Goal: Task Accomplishment & Management: Manage account settings

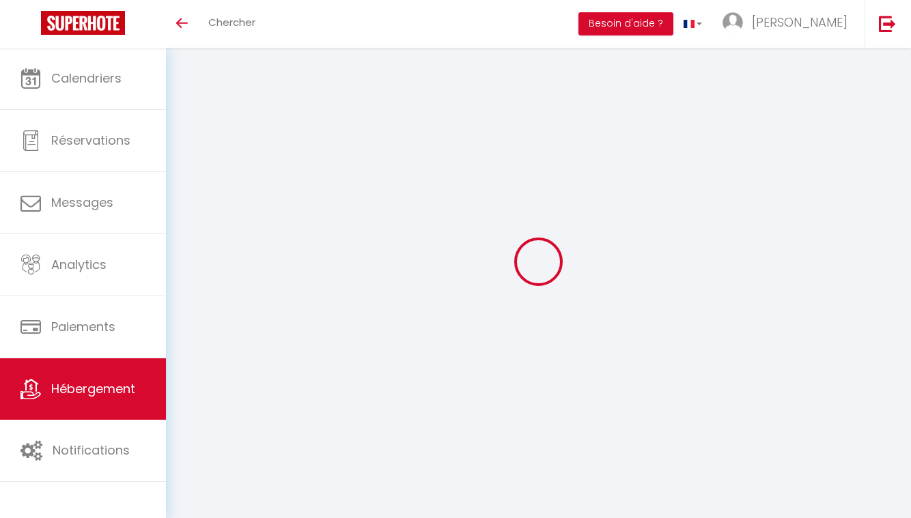
scroll to position [44, 0]
select select "well_reviewed_guests"
select select "EUR"
select select
select select "22382-828866784327227407"
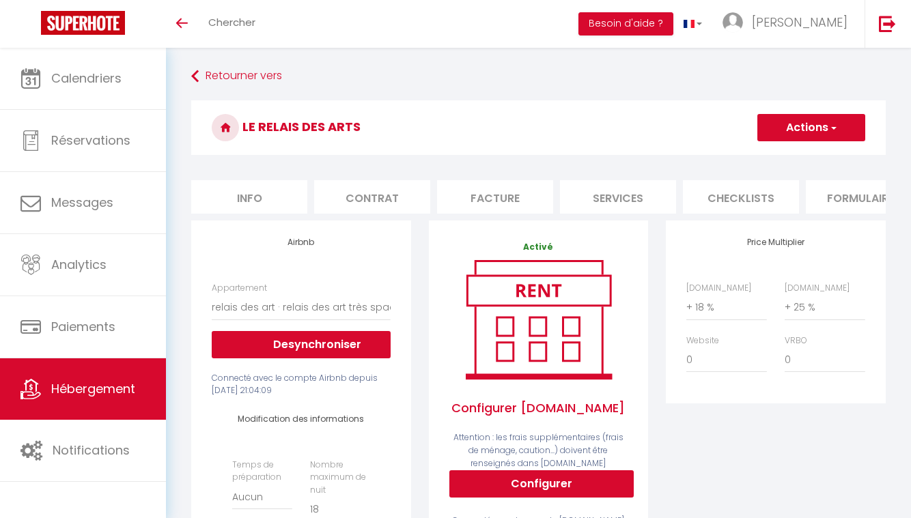
scroll to position [0, 0]
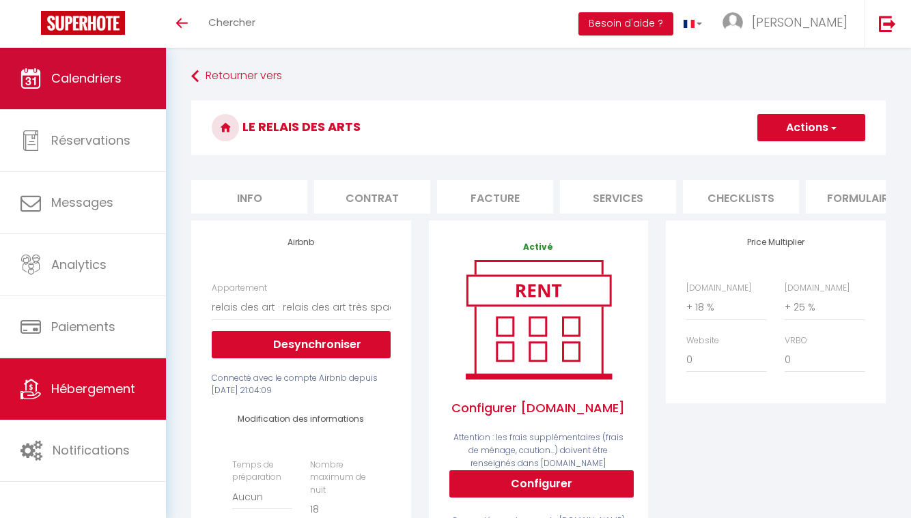
click at [125, 83] on link "Calendriers" at bounding box center [83, 78] width 166 height 61
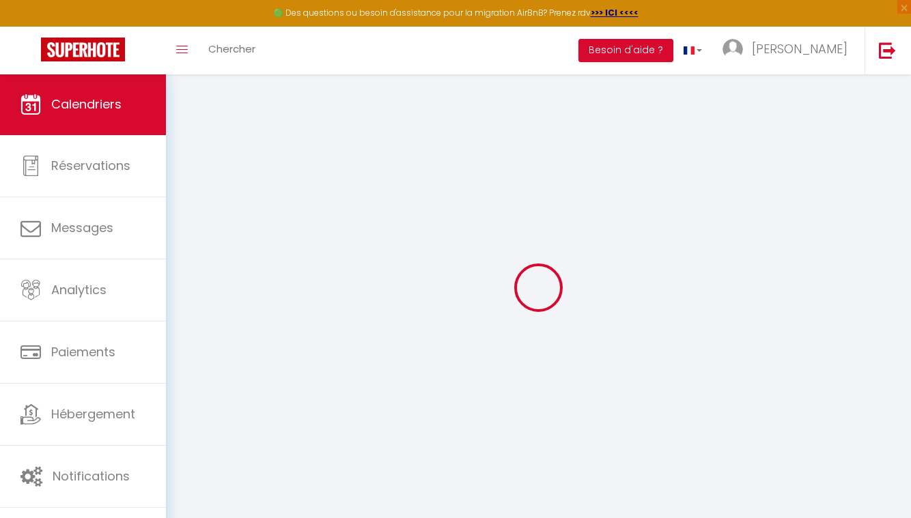
select select
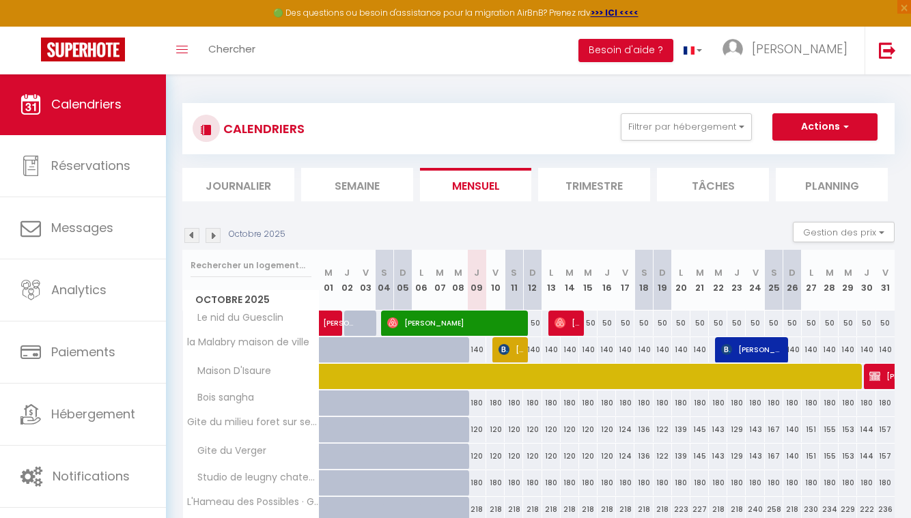
click at [509, 350] on img at bounding box center [503, 349] width 11 height 11
select select "OK"
select select "KO"
select select "0"
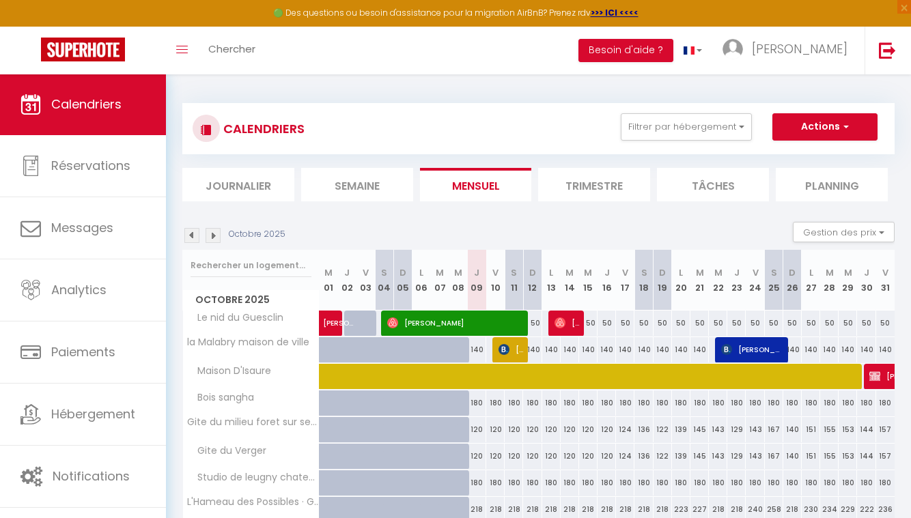
select select "1"
select select
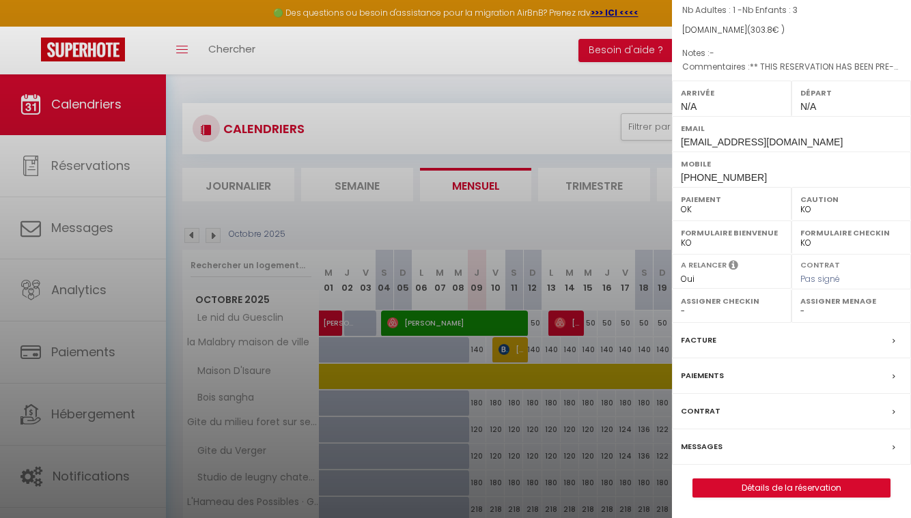
scroll to position [136, 0]
click at [607, 213] on div at bounding box center [455, 259] width 911 height 518
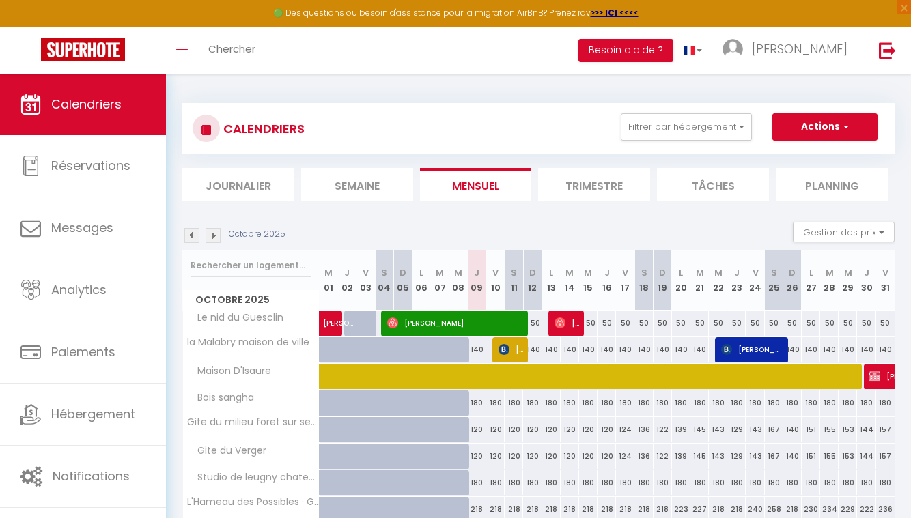
click at [514, 347] on span "[PERSON_NAME]" at bounding box center [510, 350] width 25 height 26
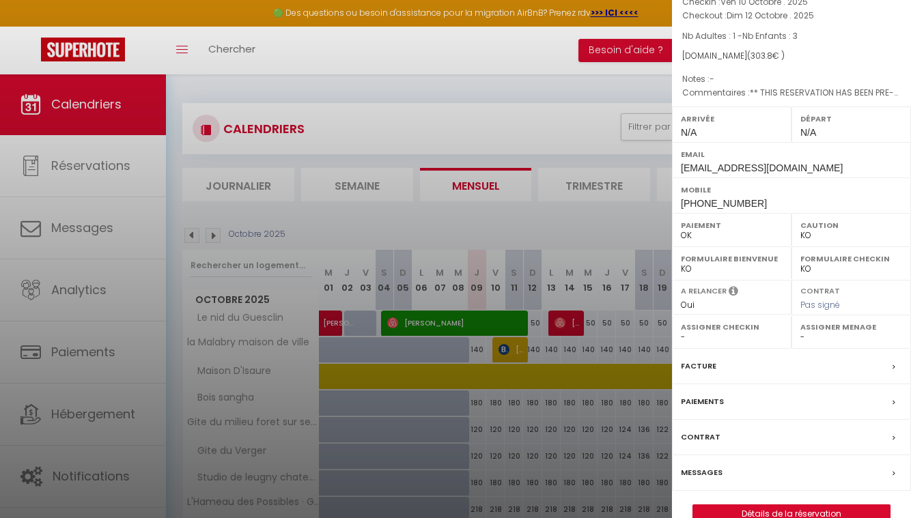
scroll to position [103, 0]
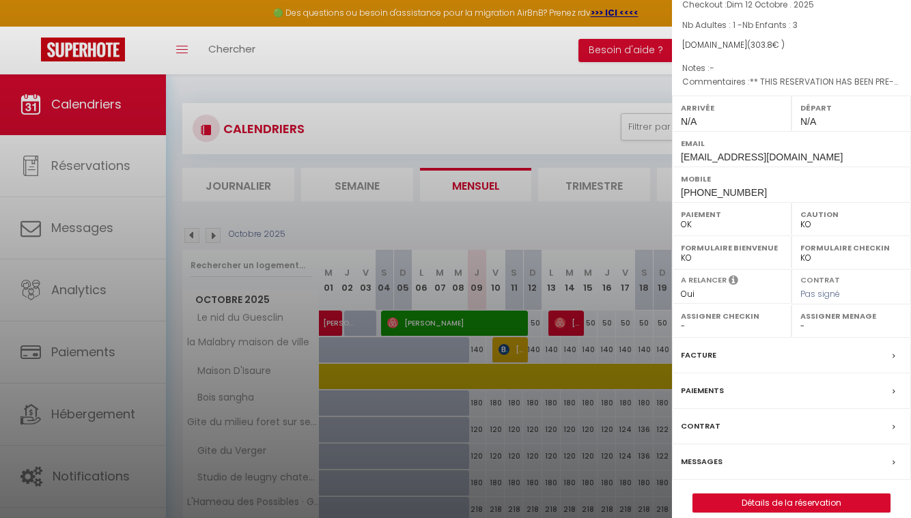
click at [578, 97] on div at bounding box center [455, 259] width 911 height 518
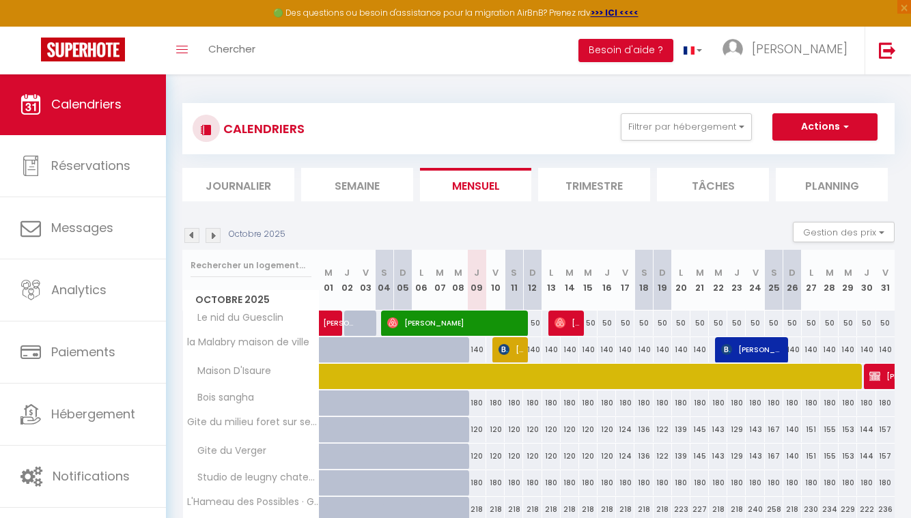
click at [759, 343] on span "[PERSON_NAME]" at bounding box center [751, 350] width 61 height 26
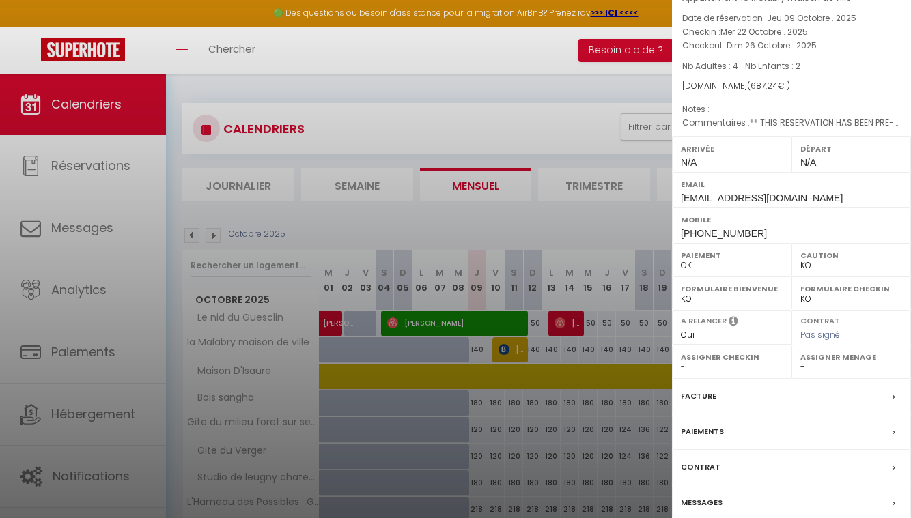
scroll to position [53, 0]
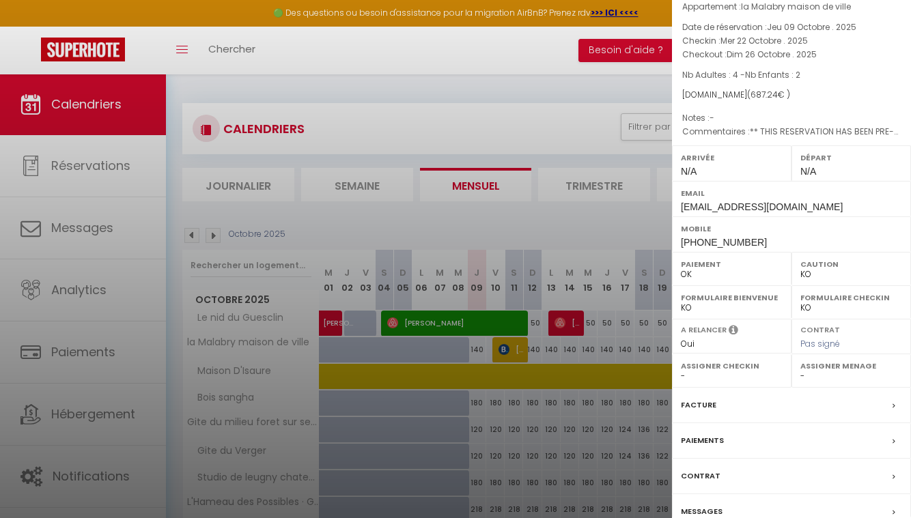
click at [513, 356] on div at bounding box center [455, 259] width 911 height 518
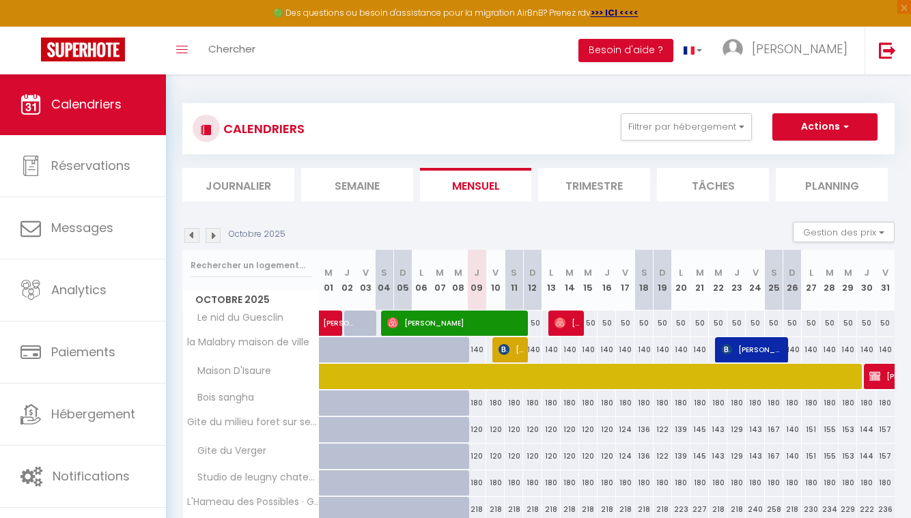
click at [513, 348] on span "[PERSON_NAME]" at bounding box center [510, 350] width 25 height 26
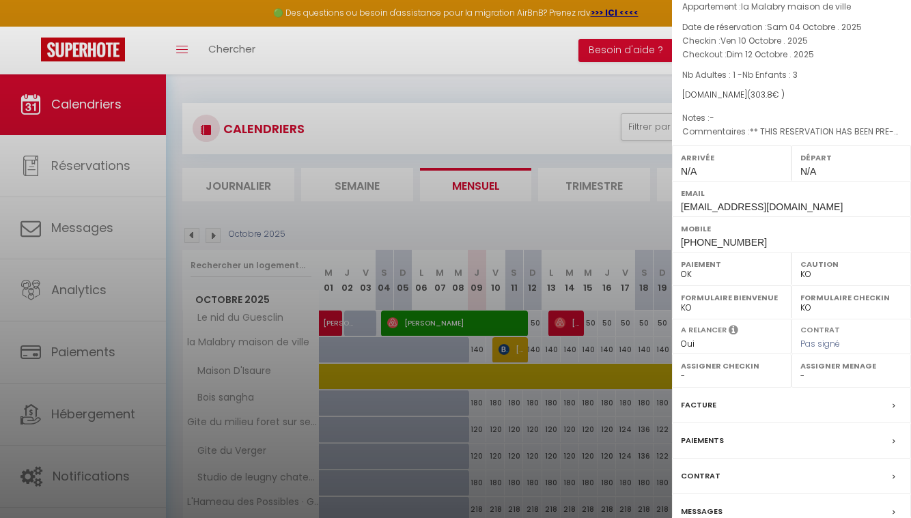
click at [578, 214] on div at bounding box center [455, 259] width 911 height 518
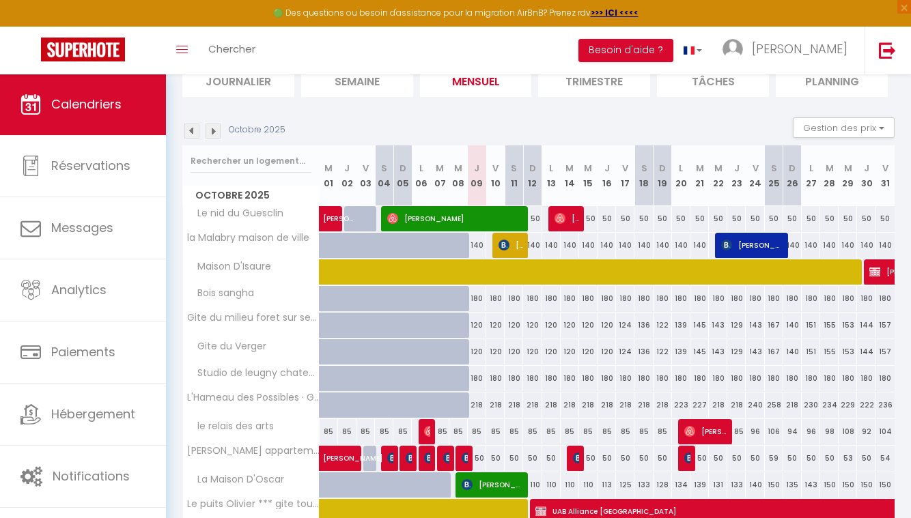
scroll to position [97, 0]
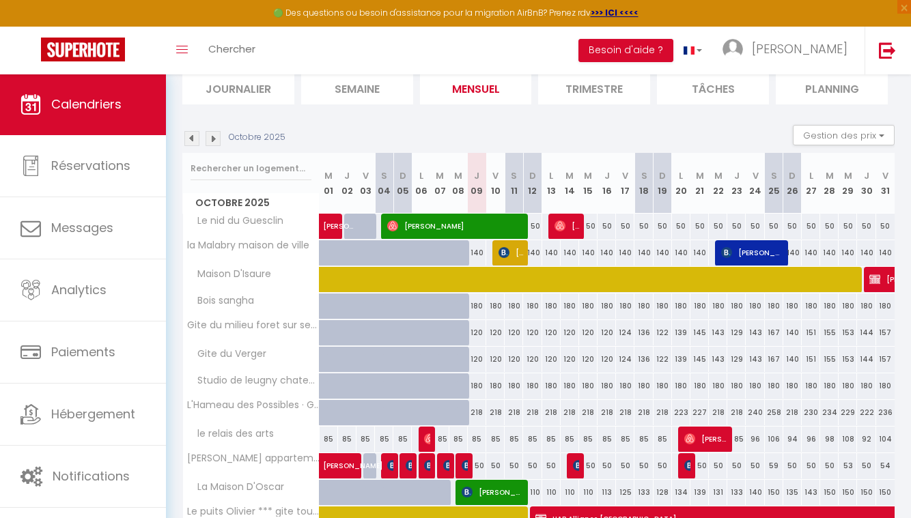
click at [760, 255] on span "[PERSON_NAME]" at bounding box center [751, 253] width 61 height 26
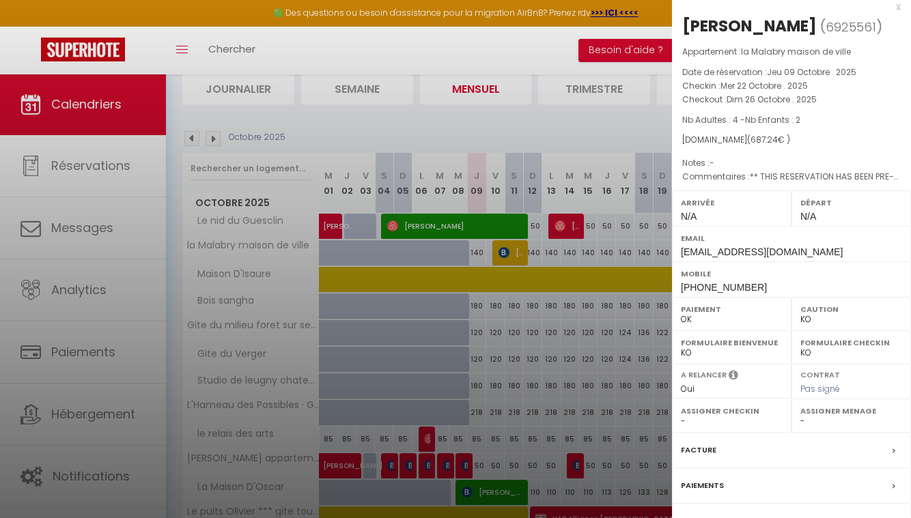
scroll to position [0, 0]
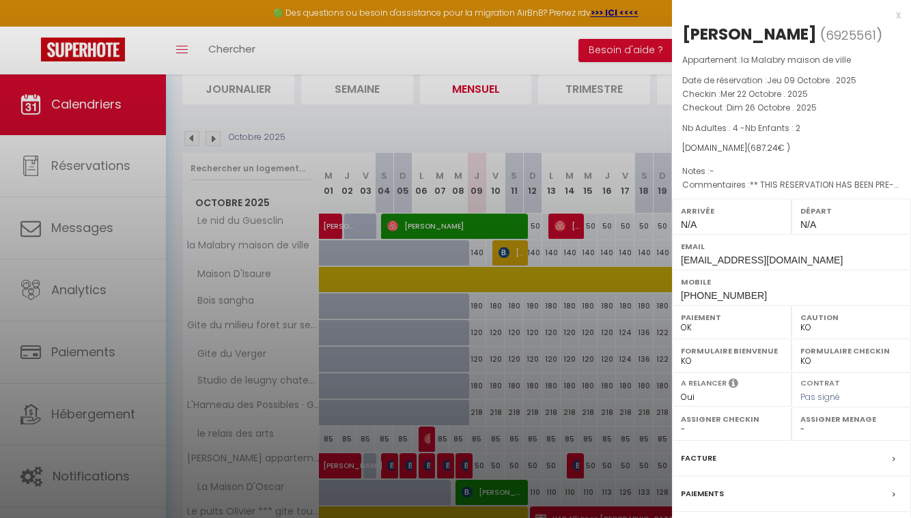
click at [514, 248] on div at bounding box center [455, 259] width 911 height 518
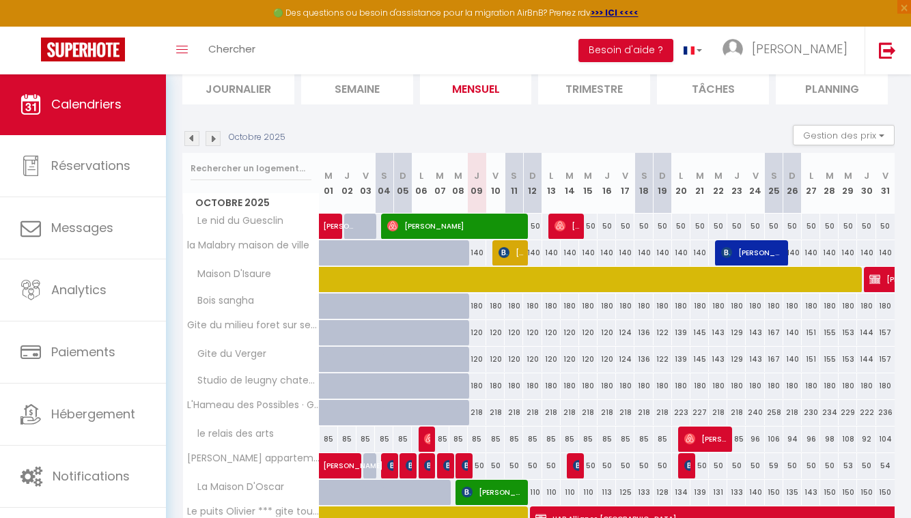
click at [514, 248] on span "[PERSON_NAME]" at bounding box center [510, 253] width 25 height 26
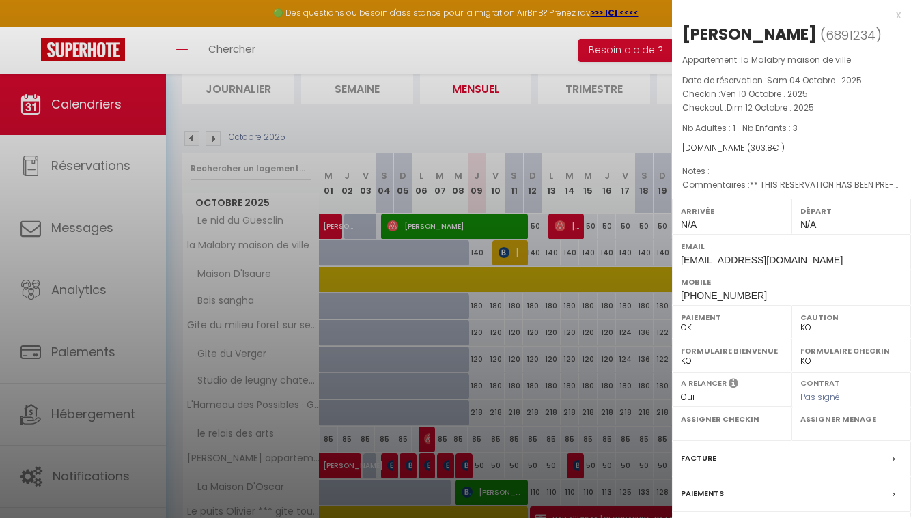
click at [596, 115] on div at bounding box center [455, 259] width 911 height 518
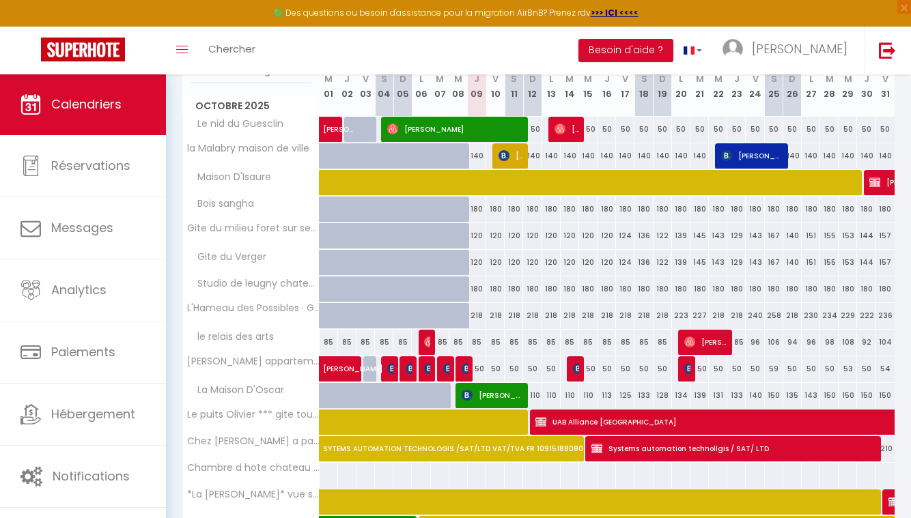
scroll to position [184, 0]
